Goal: Find contact information: Find contact information

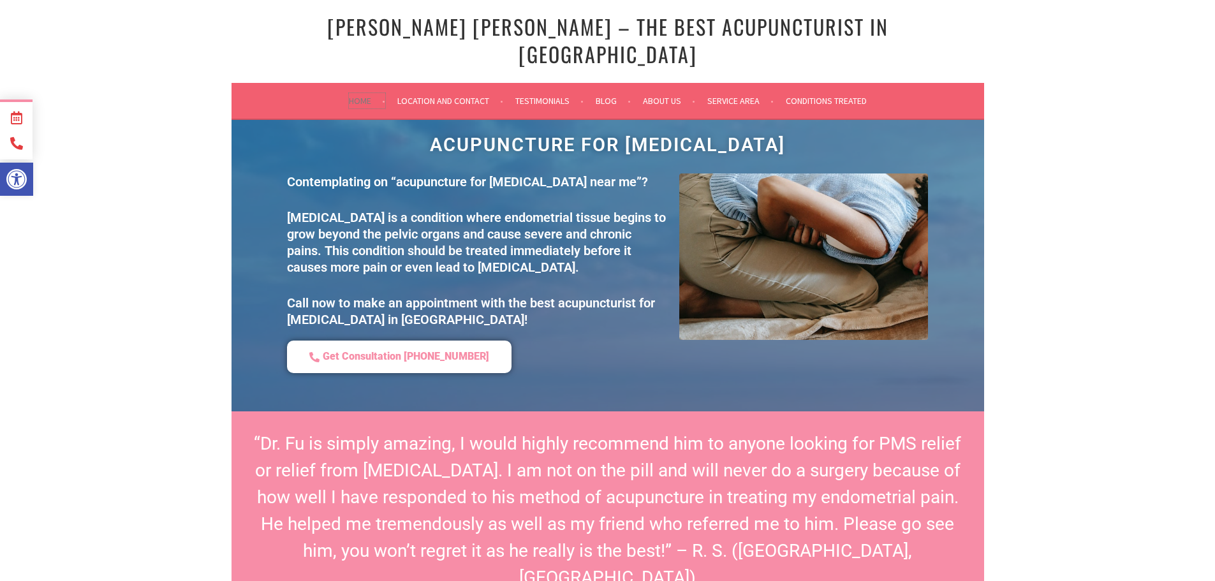
click at [360, 93] on link "Home" at bounding box center [367, 100] width 36 height 15
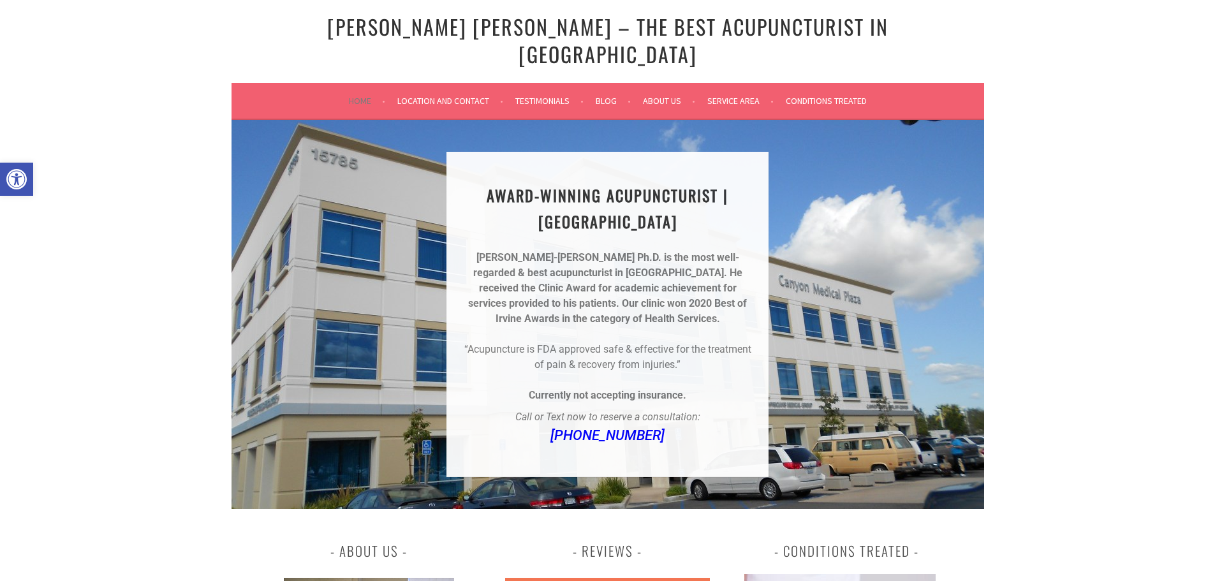
drag, startPoint x: 676, startPoint y: 414, endPoint x: 543, endPoint y: 414, distance: 132.6
click at [543, 425] on p "[PHONE_NUMBER]" at bounding box center [607, 435] width 291 height 21
